Goal: Information Seeking & Learning: Learn about a topic

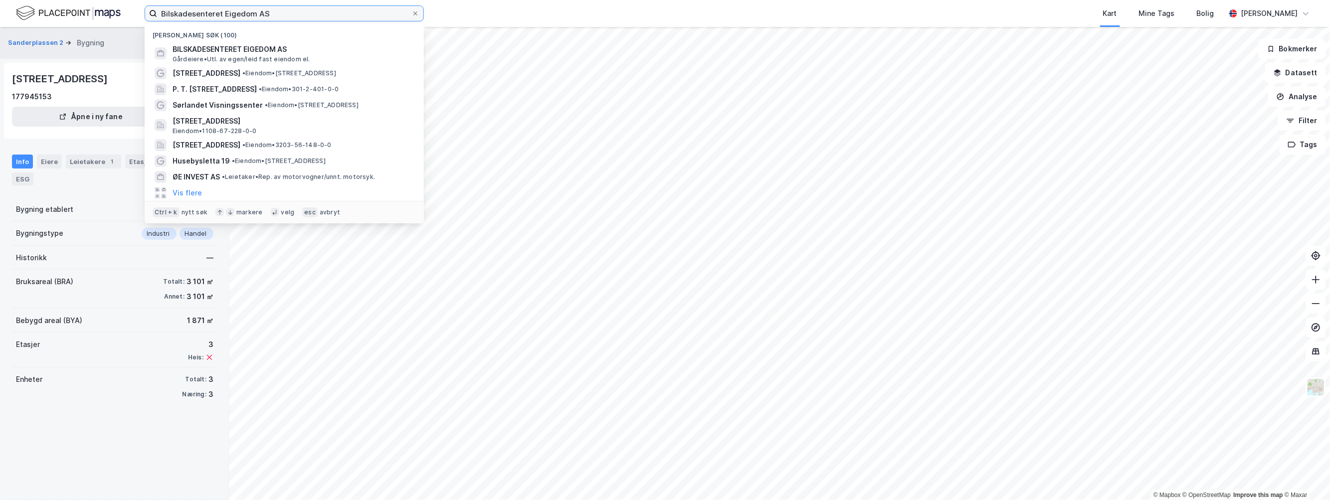
click at [288, 13] on input "Bilskadesenteret Eigedom AS" at bounding box center [284, 13] width 254 height 15
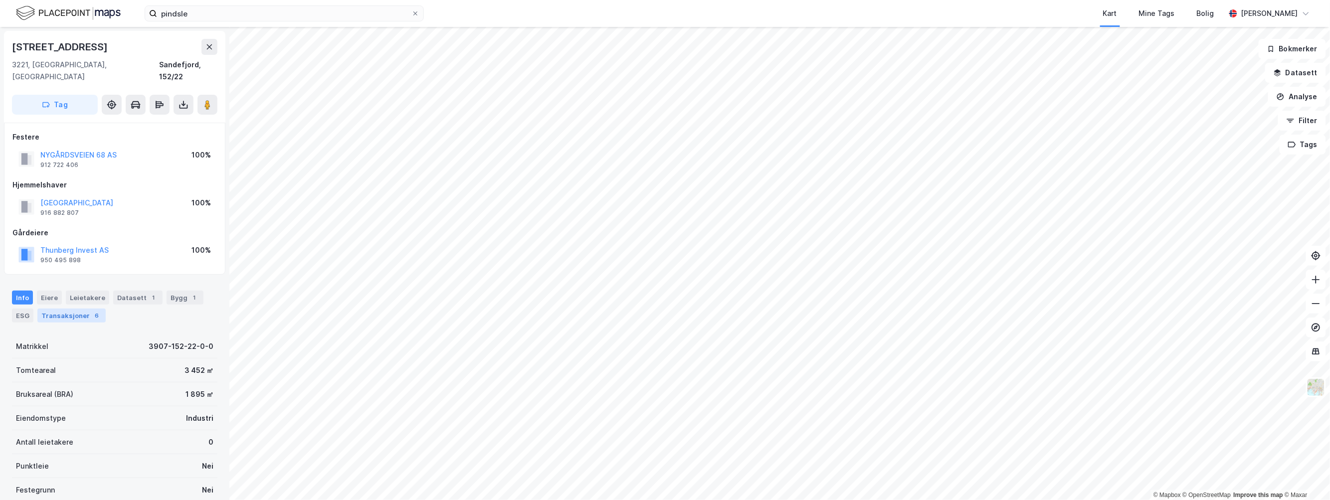
click at [53, 309] on div "Transaksjoner 6" at bounding box center [71, 316] width 68 height 14
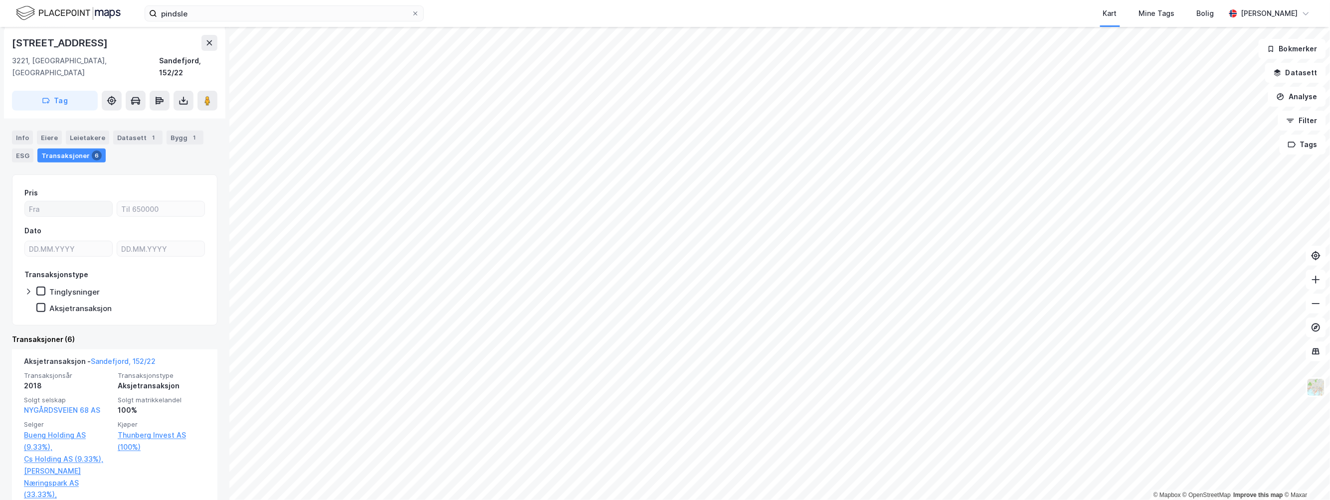
scroll to position [277, 0]
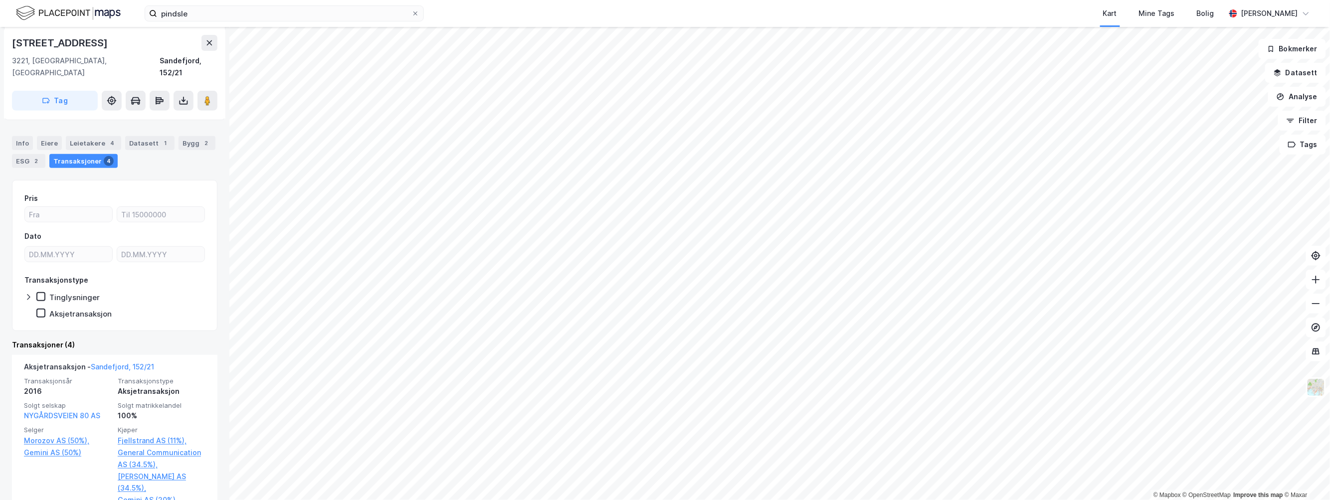
scroll to position [97, 0]
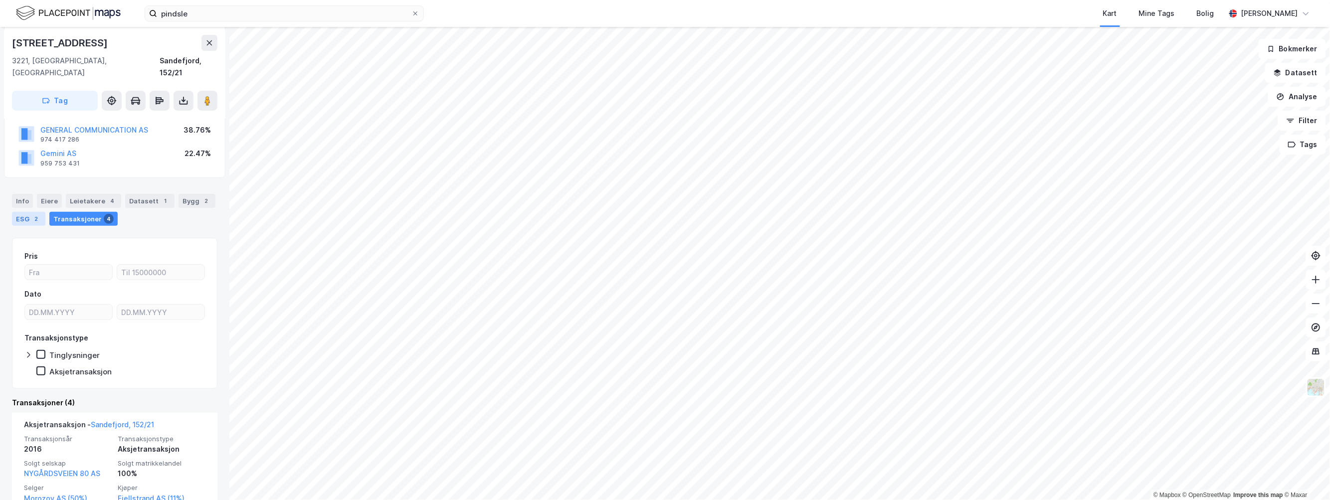
click at [26, 212] on div "ESG 2" at bounding box center [28, 219] width 33 height 14
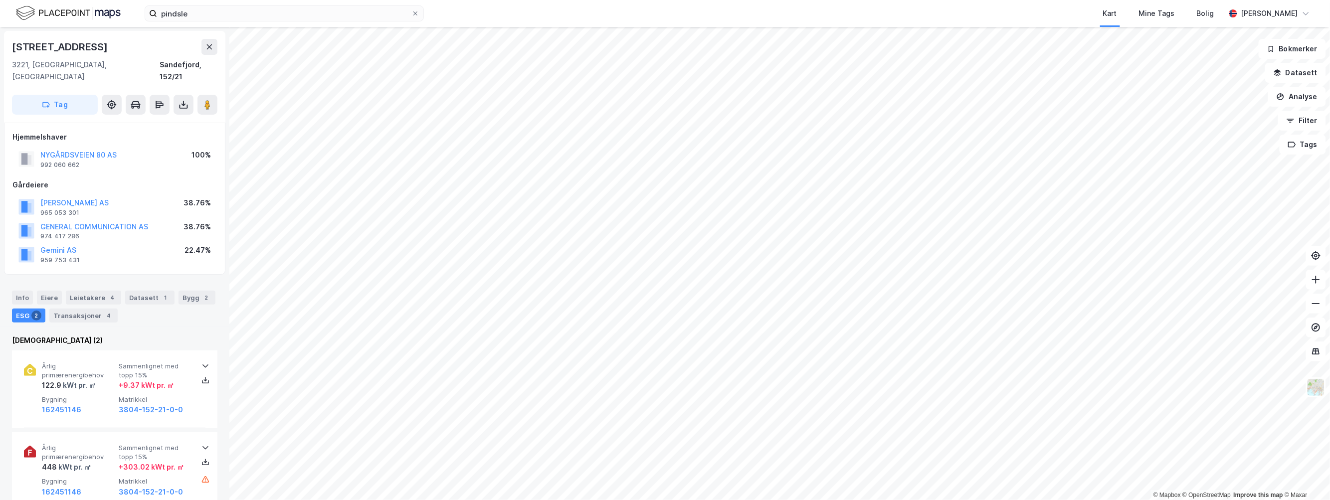
click at [26, 201] on rect at bounding box center [24, 206] width 6 height 11
click at [23, 291] on div "Info" at bounding box center [22, 298] width 21 height 14
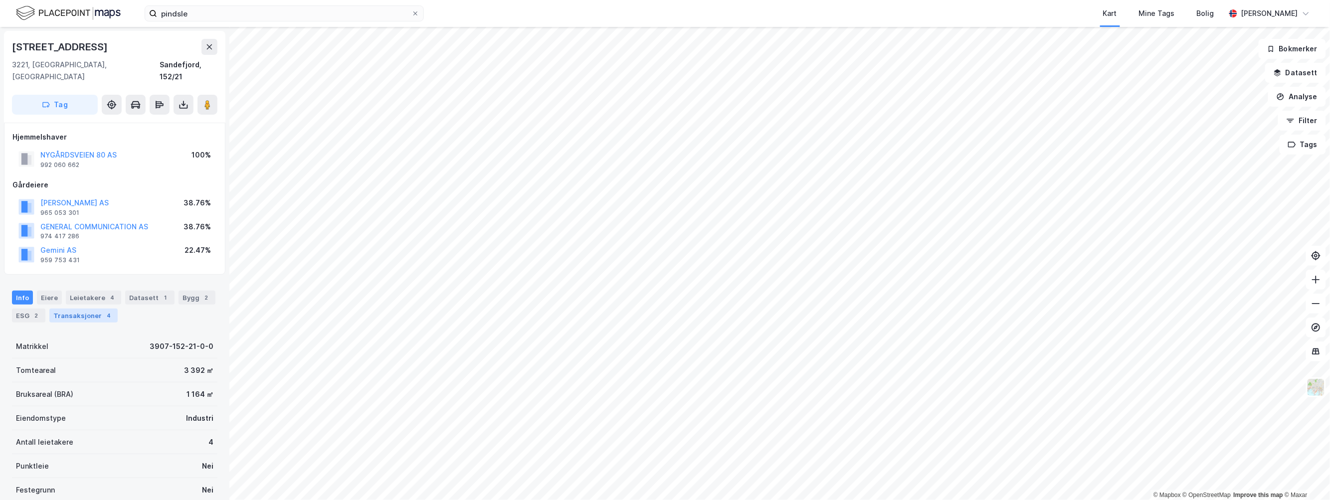
click at [85, 309] on div "Transaksjoner 4" at bounding box center [83, 316] width 68 height 14
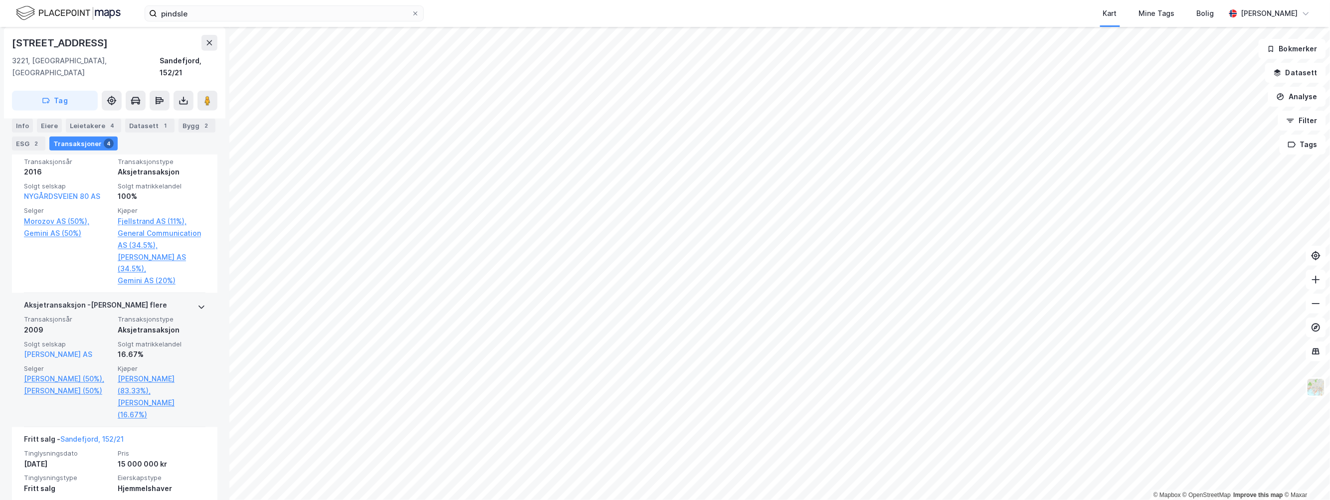
scroll to position [207, 0]
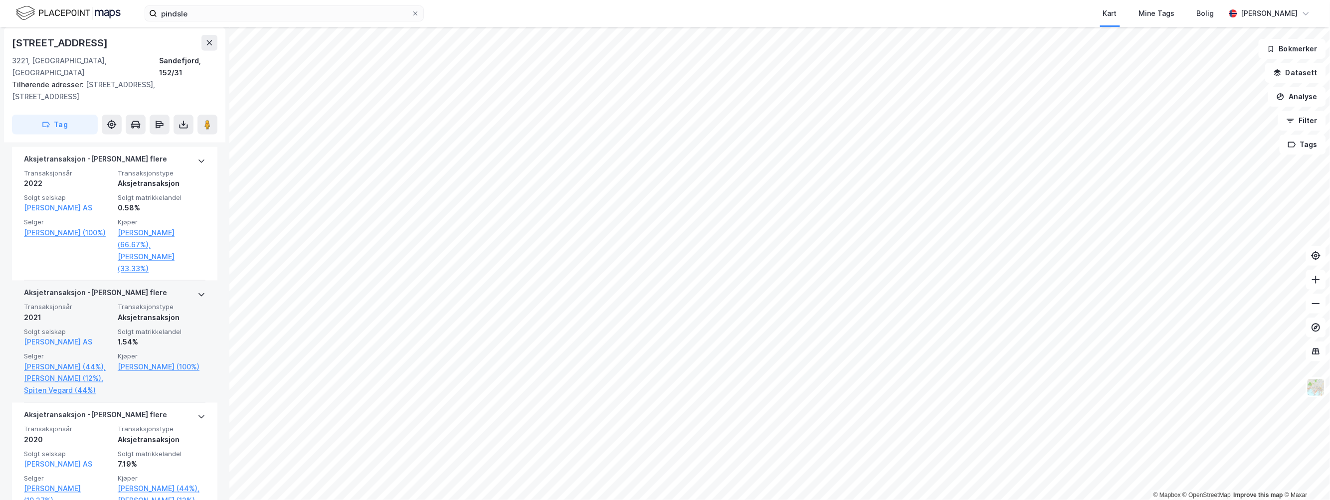
scroll to position [388, 0]
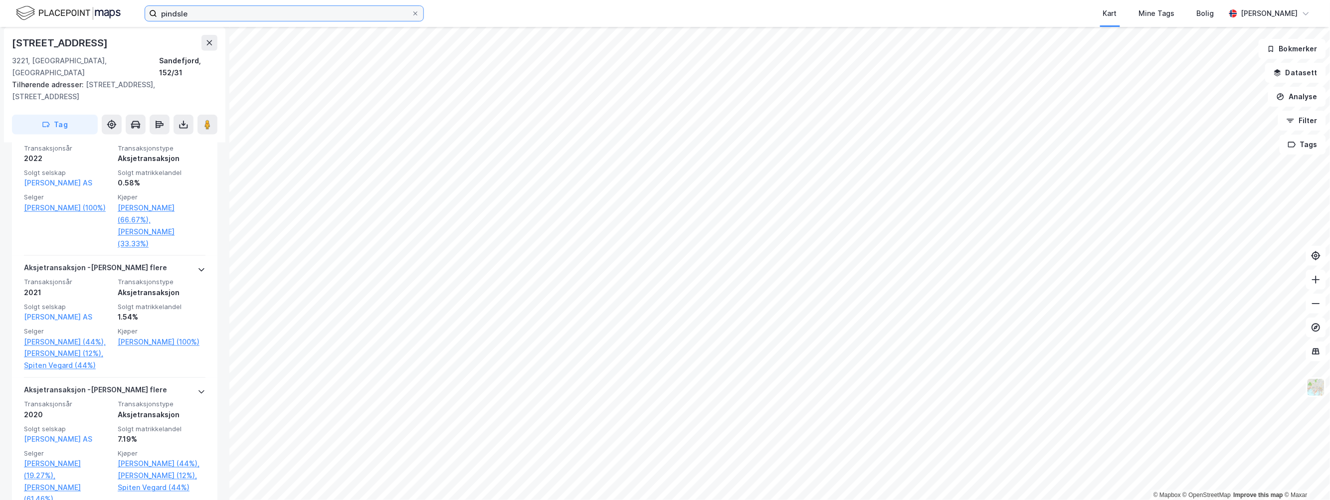
click at [198, 11] on input "pindsle" at bounding box center [284, 13] width 254 height 15
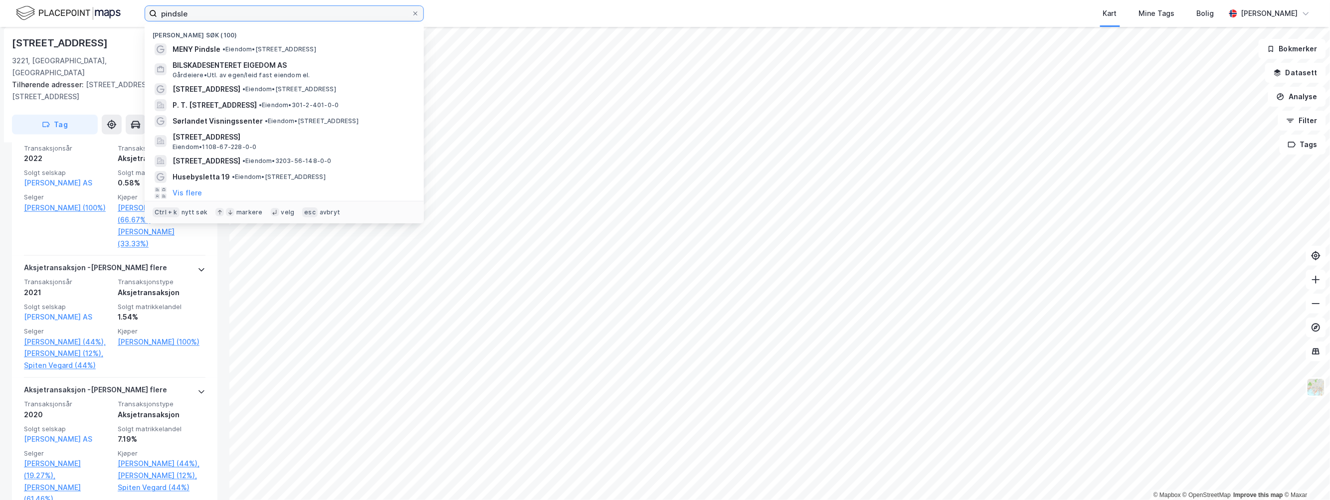
click at [198, 11] on input "pindsle" at bounding box center [284, 13] width 254 height 15
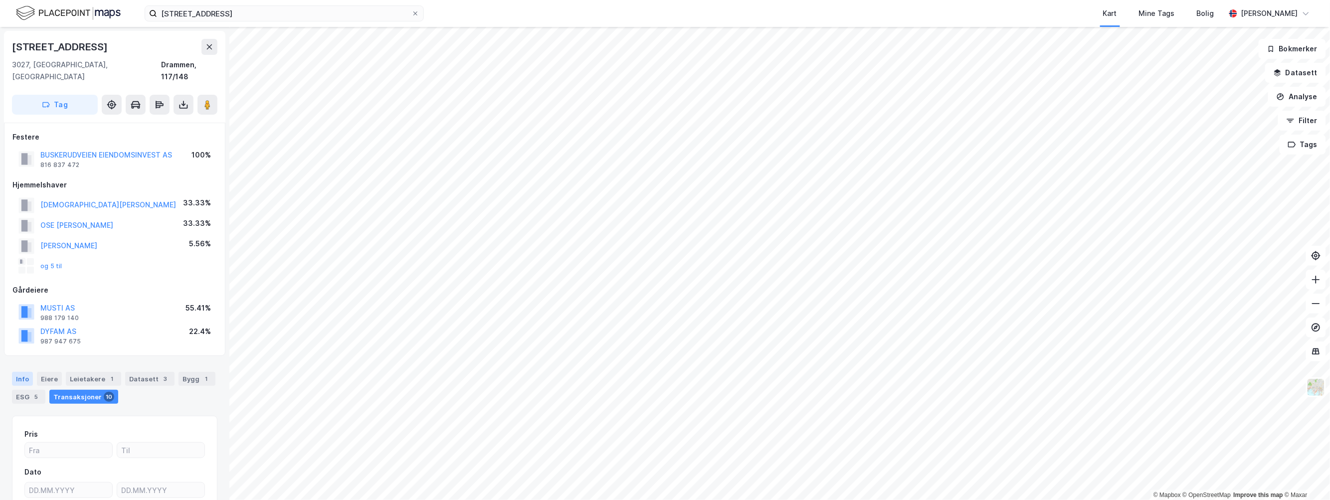
click at [28, 372] on div "Info" at bounding box center [22, 379] width 21 height 14
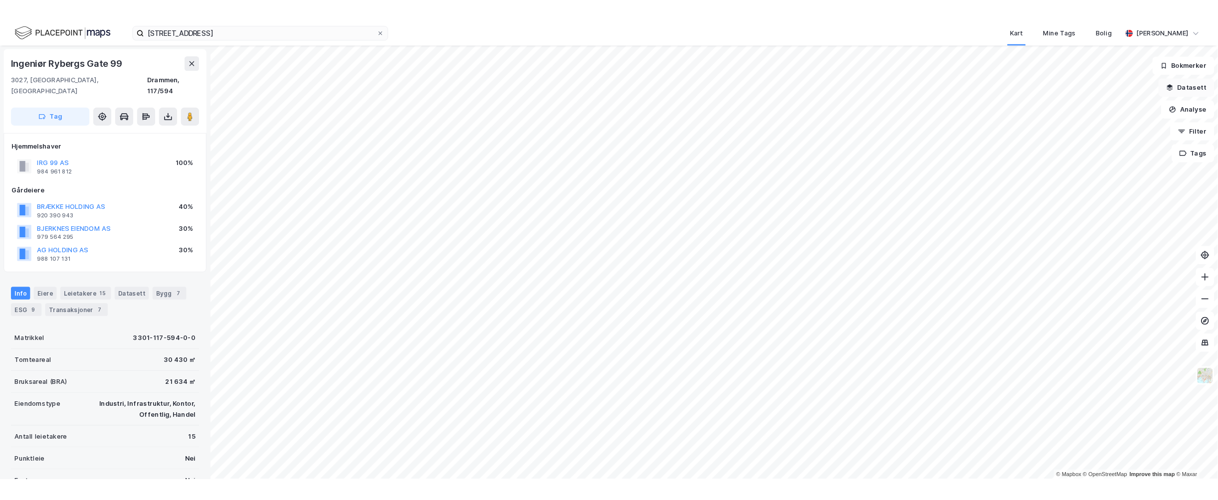
scroll to position [1, 0]
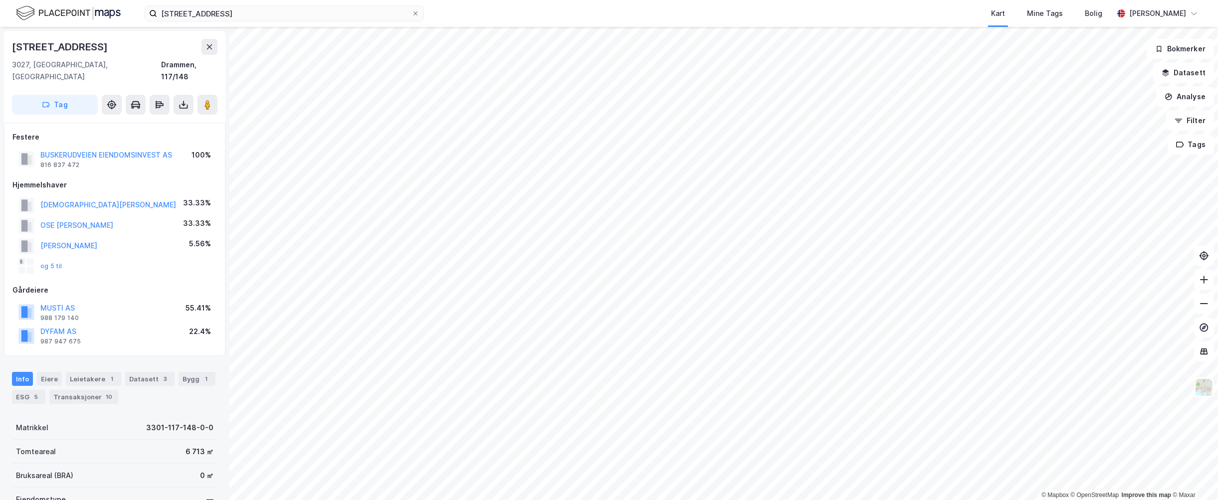
scroll to position [1, 0]
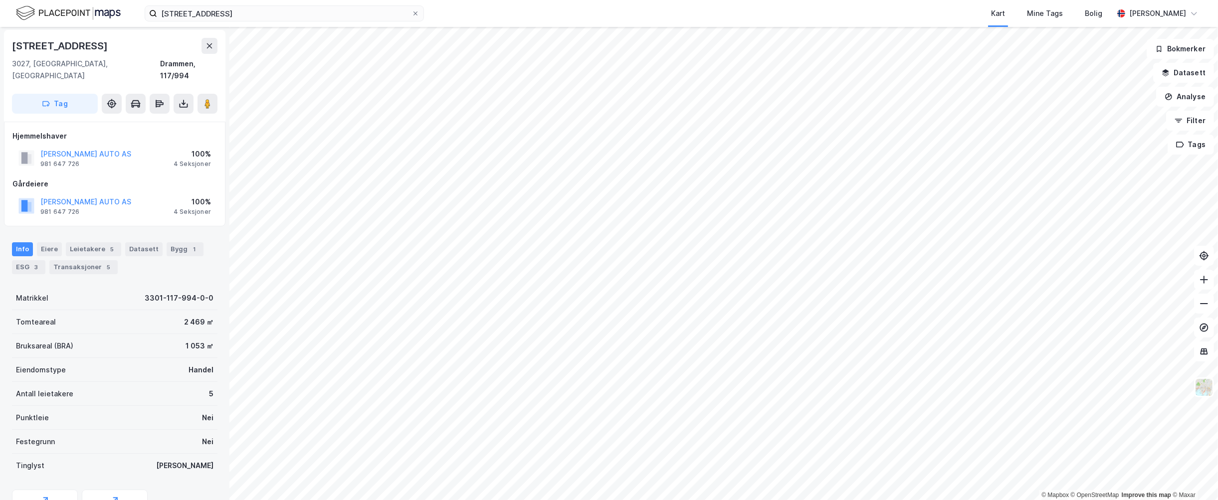
scroll to position [1, 0]
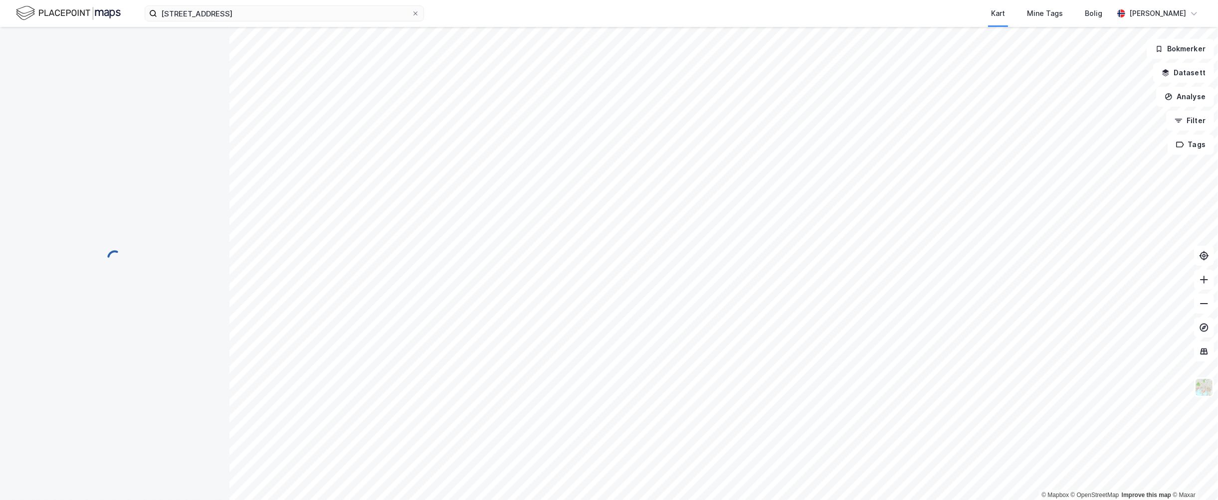
scroll to position [1, 0]
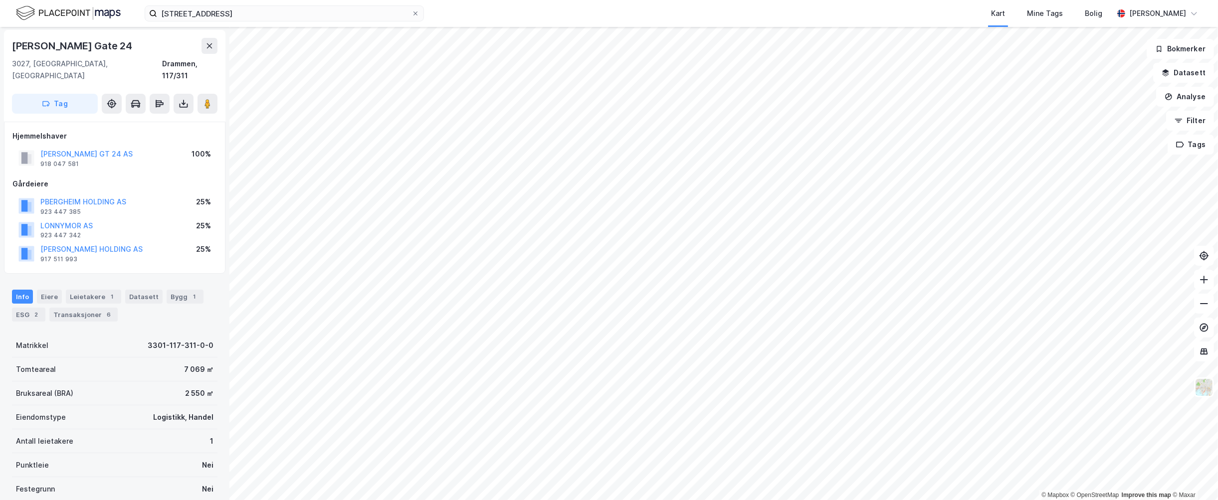
scroll to position [1, 0]
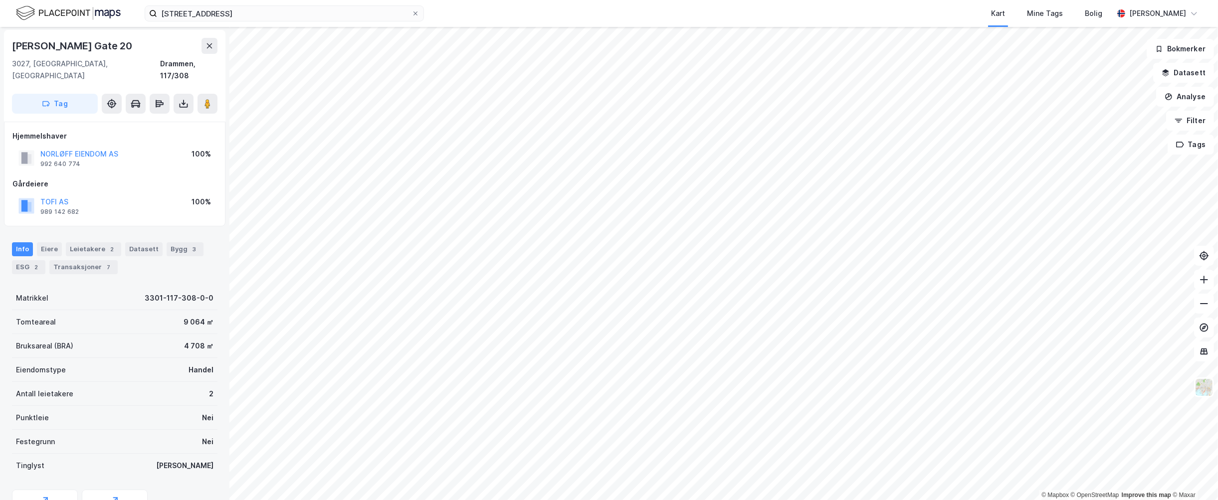
scroll to position [1, 0]
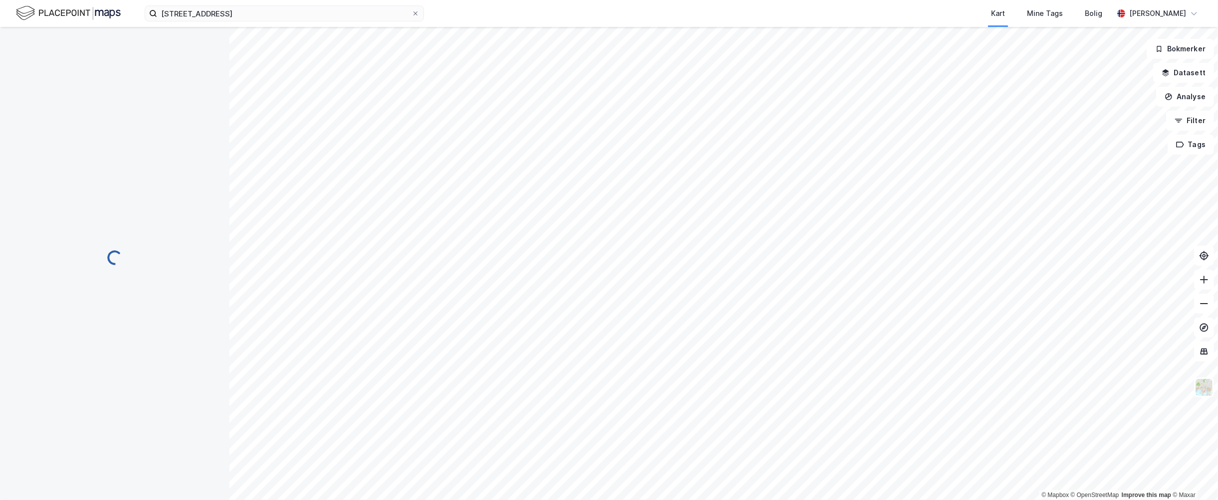
scroll to position [1, 0]
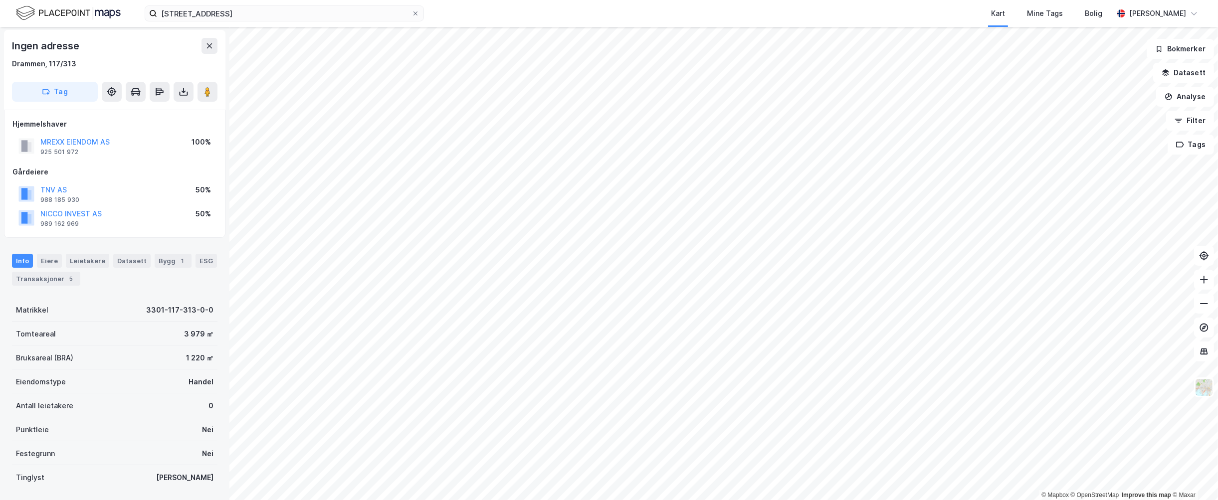
scroll to position [1, 0]
click at [185, 12] on input "[STREET_ADDRESS]" at bounding box center [284, 13] width 254 height 15
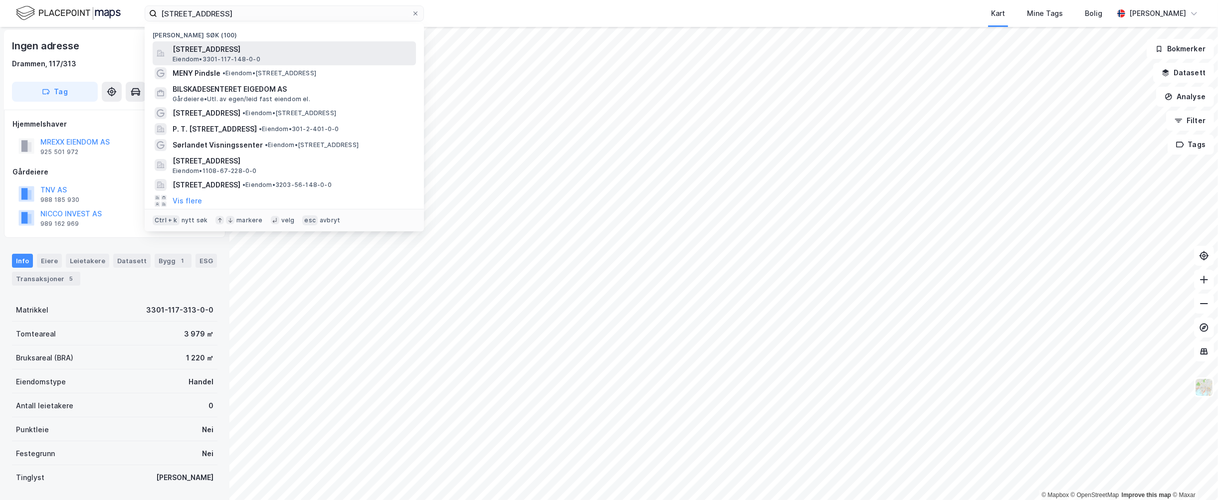
click at [252, 54] on span "[STREET_ADDRESS]" at bounding box center [292, 49] width 239 height 12
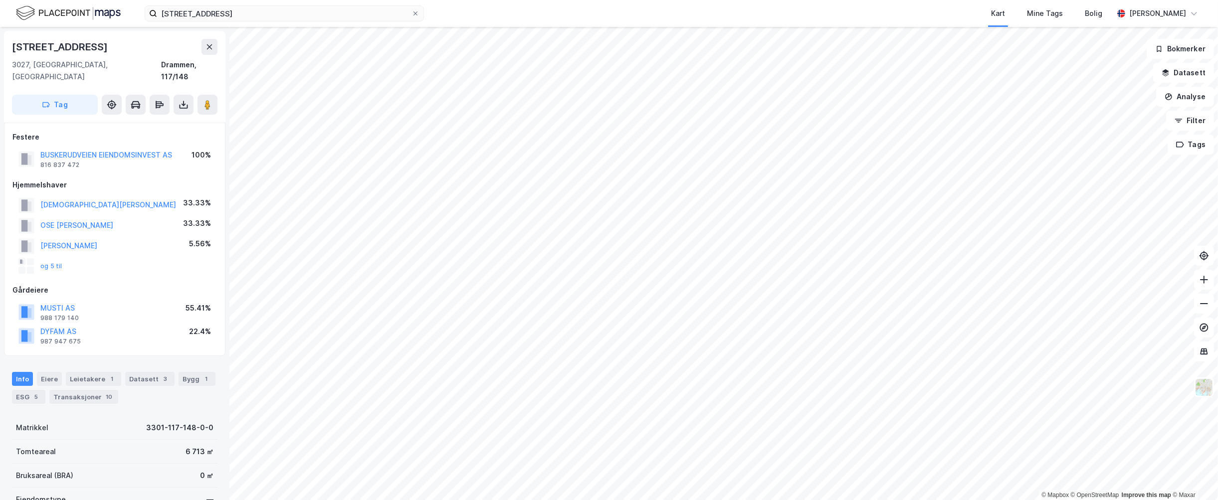
scroll to position [1, 0]
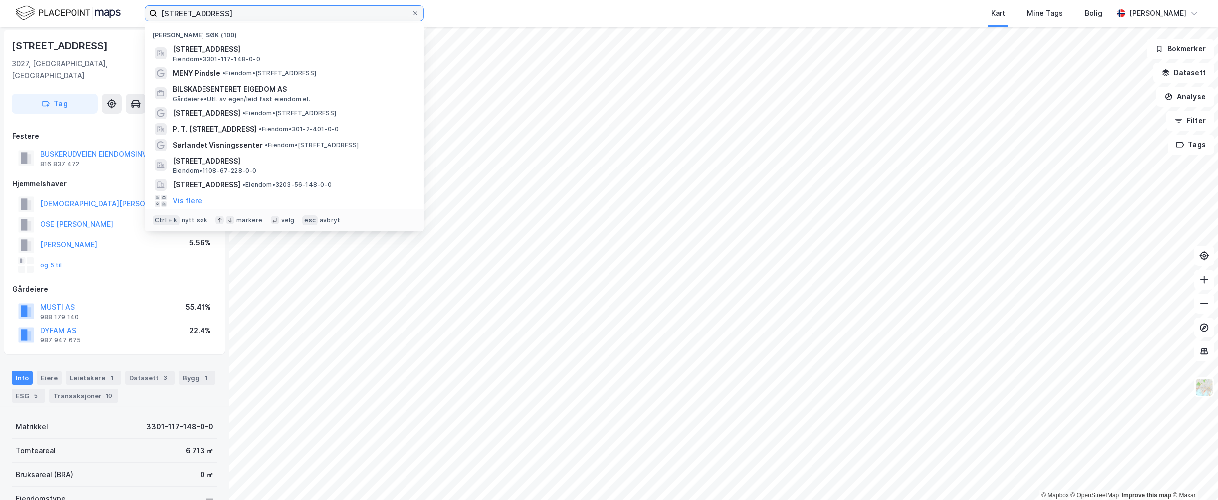
click at [270, 14] on input "[STREET_ADDRESS]" at bounding box center [284, 13] width 254 height 15
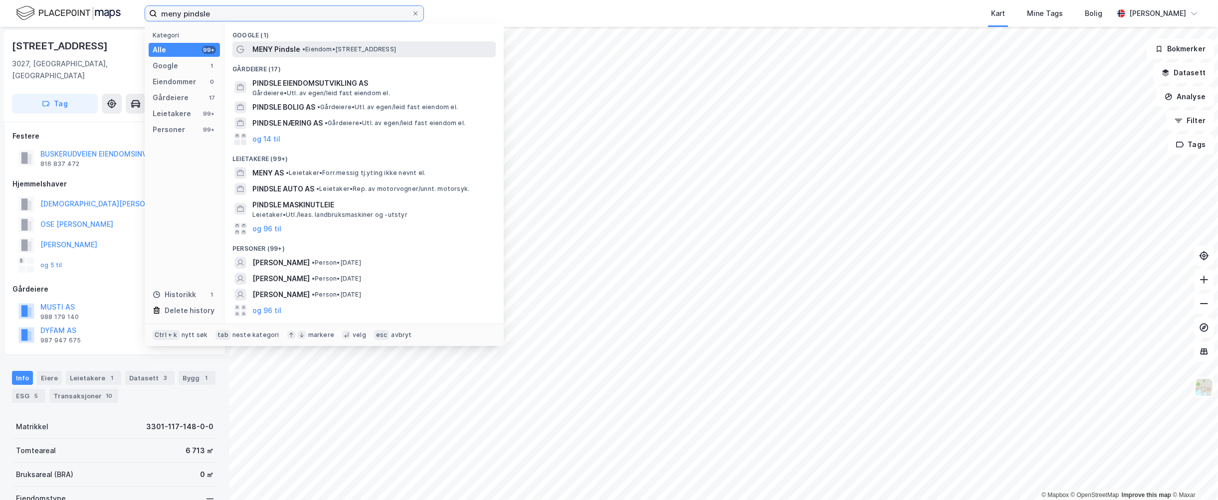
type input "meny pindsle"
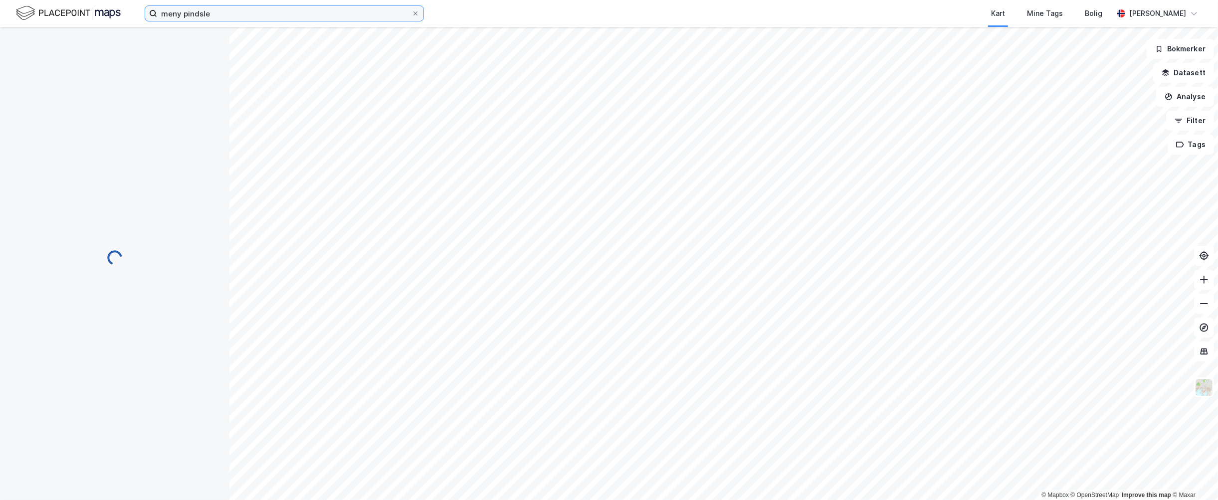
scroll to position [1, 0]
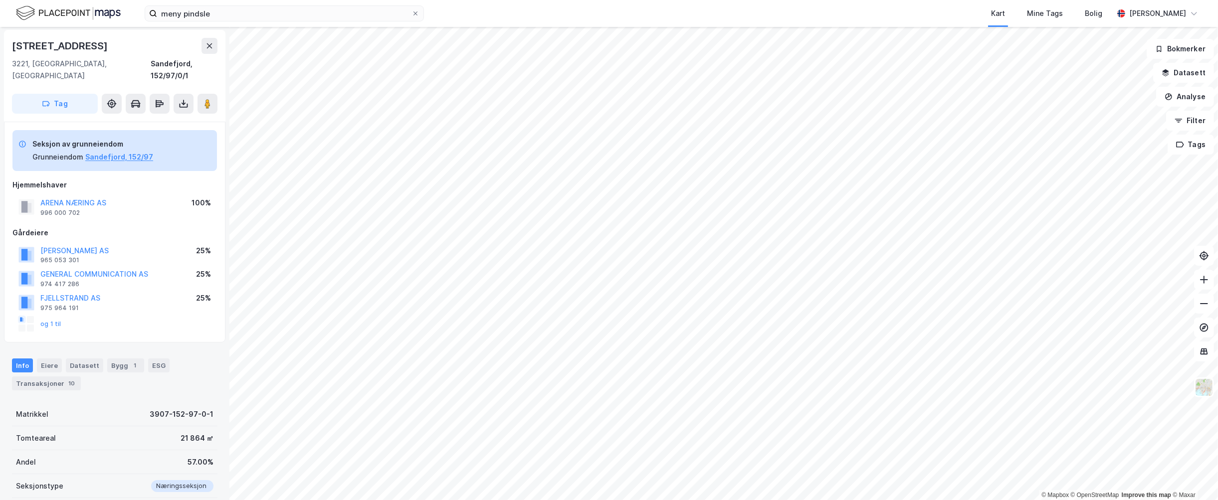
scroll to position [1, 0]
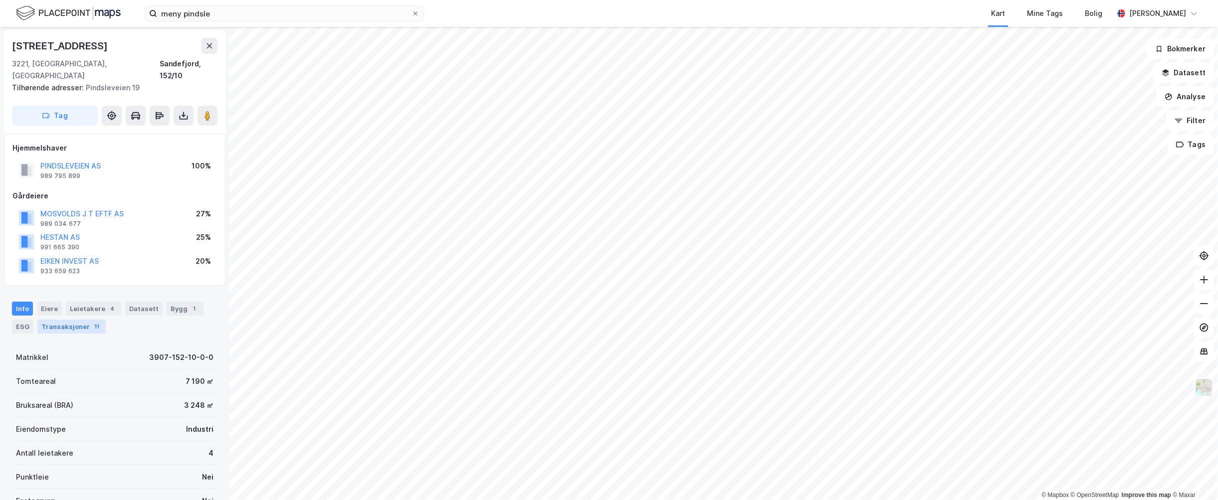
click at [63, 320] on div "Transaksjoner 11" at bounding box center [71, 327] width 68 height 14
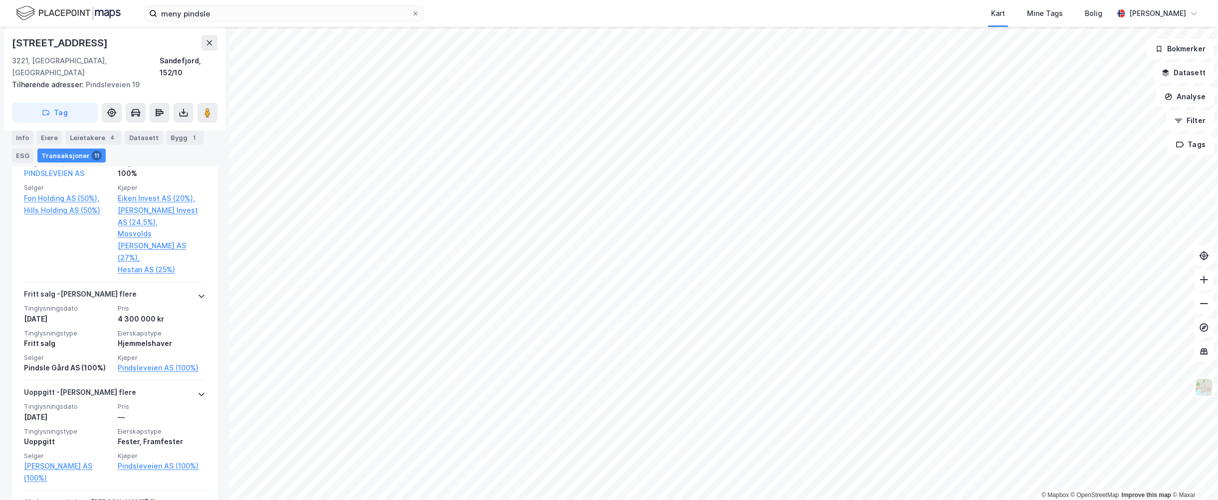
scroll to position [464, 0]
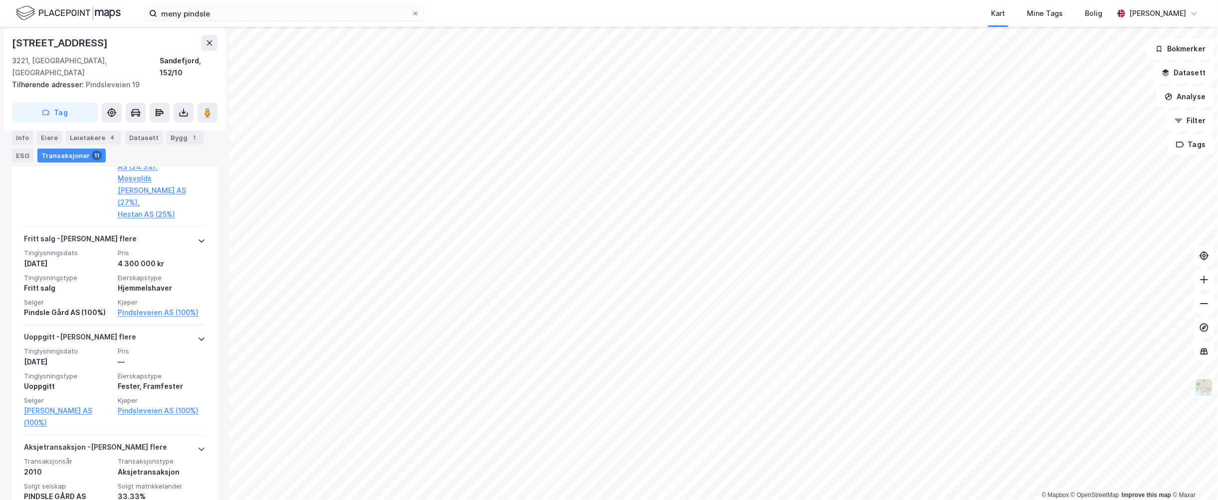
click at [17, 127] on div "Info Eiere Leietakere 4 Datasett Bygg 1 ESG Transaksjoner 11" at bounding box center [114, 143] width 229 height 48
click at [19, 134] on div "Info" at bounding box center [22, 138] width 21 height 14
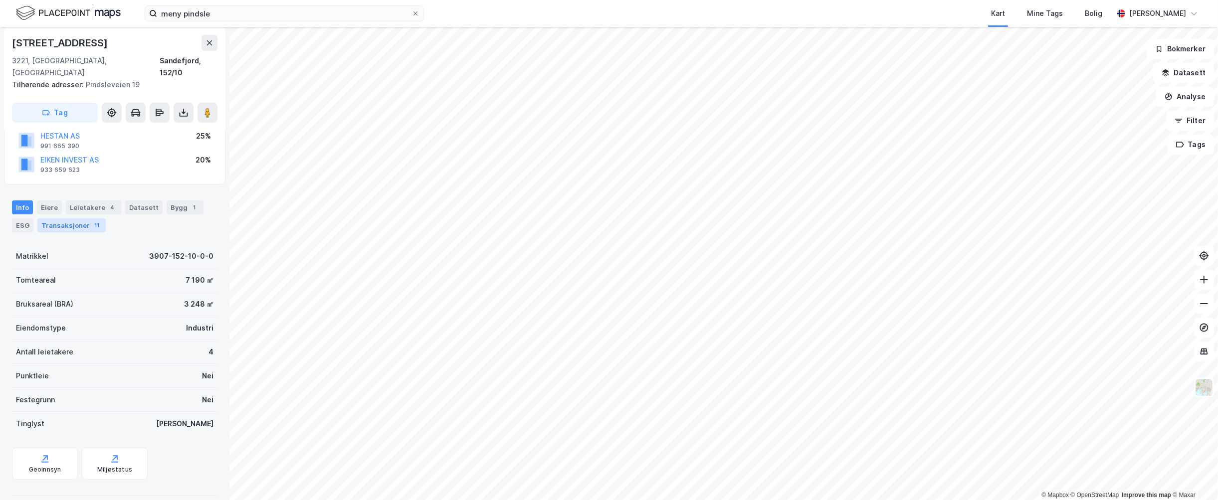
click at [83, 218] on div "Transaksjoner 11" at bounding box center [71, 225] width 68 height 14
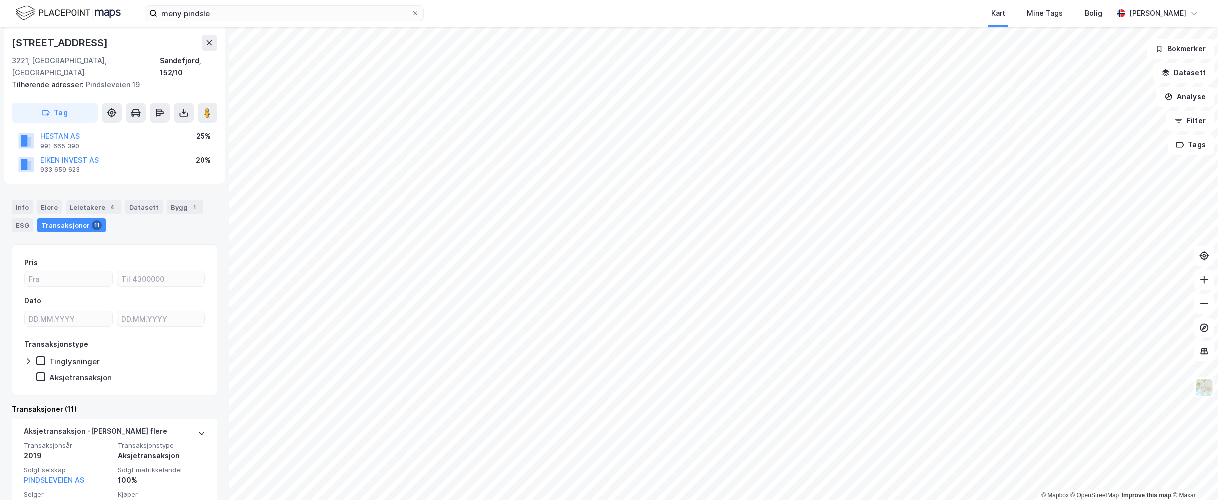
scroll to position [464, 0]
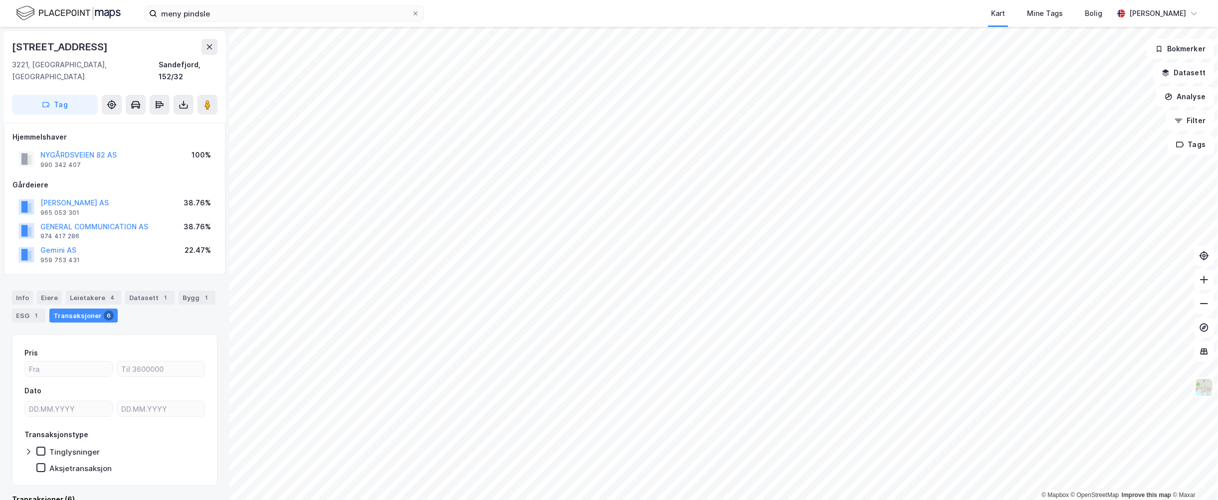
scroll to position [8, 0]
